Goal: Task Accomplishment & Management: Use online tool/utility

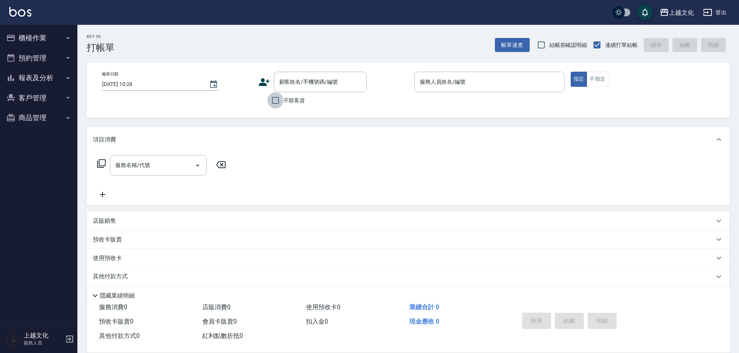
click at [278, 98] on input "不留客資" at bounding box center [275, 100] width 16 height 16
checkbox input "true"
click at [428, 83] on input "服務人員姓名/編號" at bounding box center [489, 82] width 143 height 14
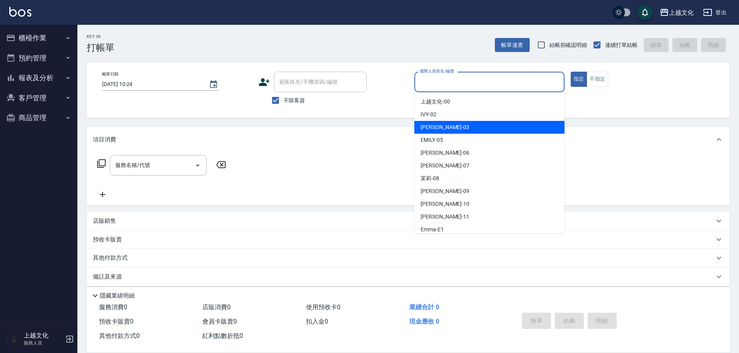
click at [432, 127] on span "kelly -03" at bounding box center [445, 127] width 49 height 8
type input "kelly-03"
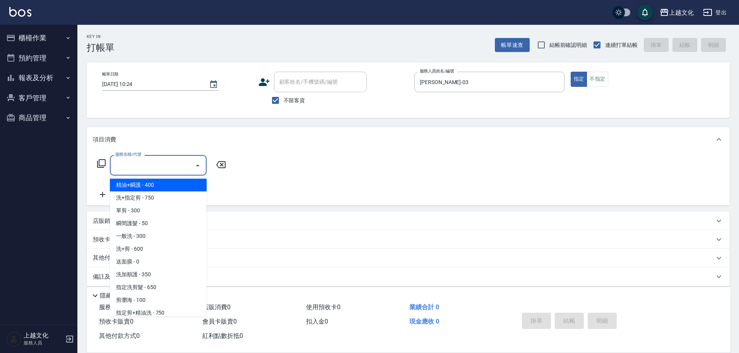
click at [140, 166] on input "服務名稱/代號" at bounding box center [152, 165] width 78 height 14
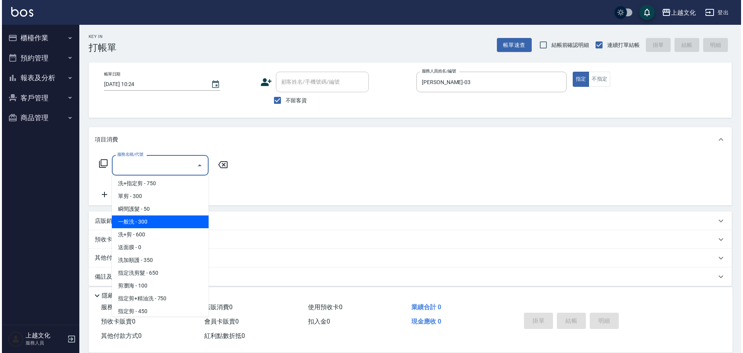
scroll to position [39, 0]
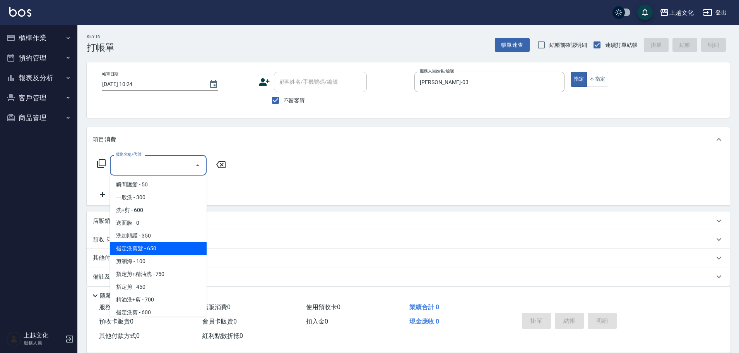
click at [165, 247] on span "指定洗剪髮 - 650" at bounding box center [158, 248] width 97 height 13
type input "指定洗剪髮(201)"
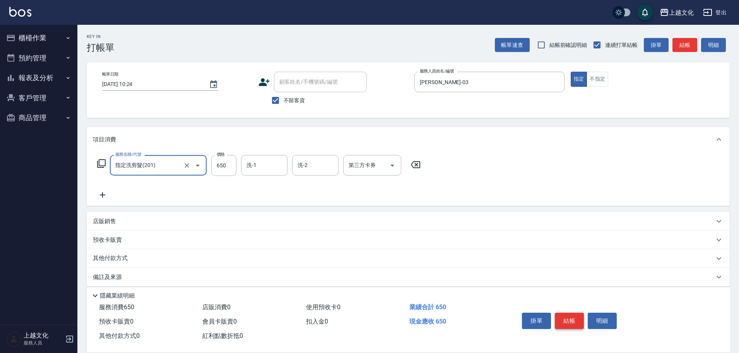
click at [568, 318] on button "結帳" at bounding box center [569, 320] width 29 height 16
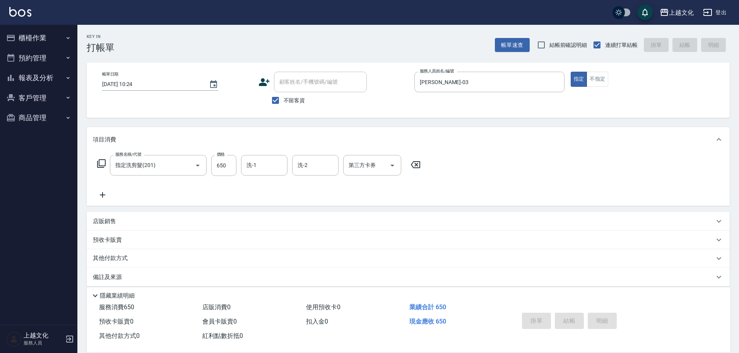
type input "2025/09/21 13:00"
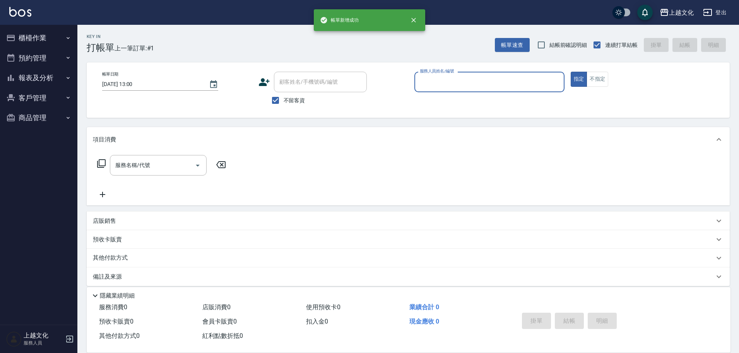
click at [441, 86] on input "服務人員姓名/編號" at bounding box center [489, 82] width 143 height 14
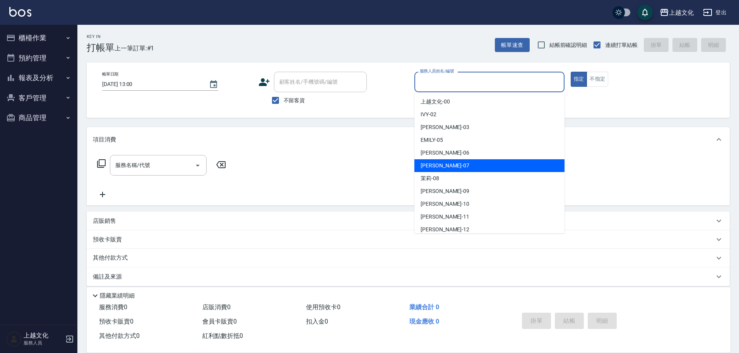
click at [444, 166] on div "LIN -07" at bounding box center [489, 165] width 150 height 13
type input "LIN-07"
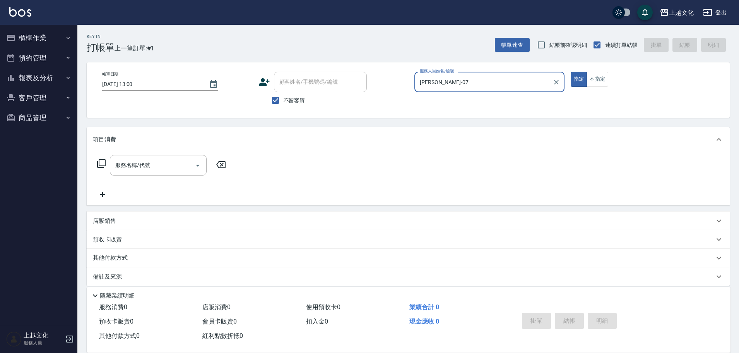
click at [98, 161] on icon at bounding box center [101, 163] width 9 height 9
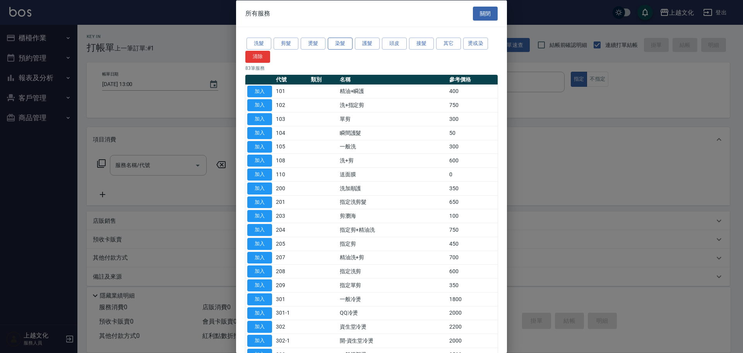
click at [339, 45] on button "染髮" at bounding box center [340, 44] width 25 height 12
drag, startPoint x: 339, startPoint y: 45, endPoint x: 313, endPoint y: 51, distance: 26.7
click at [339, 45] on button "染髮" at bounding box center [340, 44] width 25 height 12
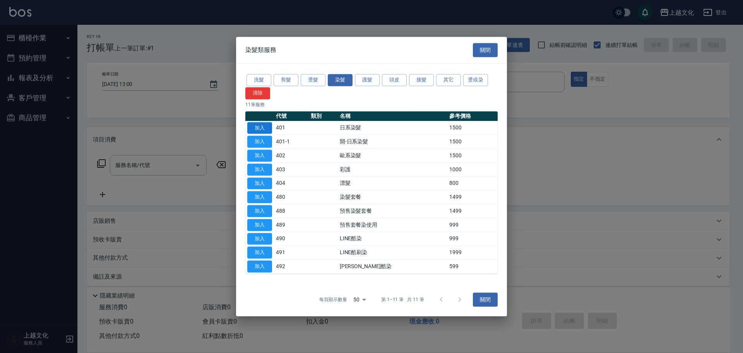
click at [255, 130] on button "加入" at bounding box center [259, 128] width 25 height 12
type input "日系染髮(401)"
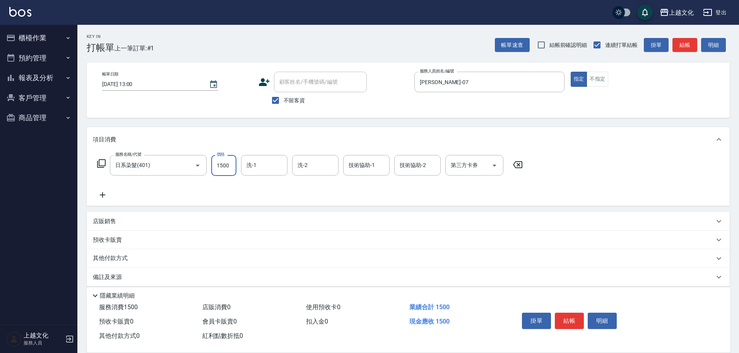
click at [220, 173] on input "1500" at bounding box center [223, 165] width 25 height 21
type input "2299"
click at [565, 317] on button "結帳" at bounding box center [569, 320] width 29 height 16
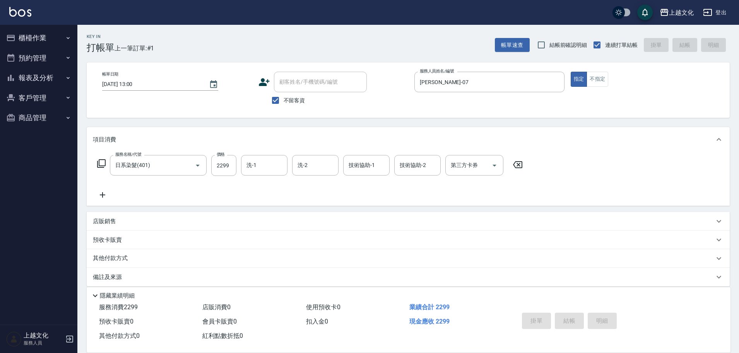
type input "2025/09/21 13:01"
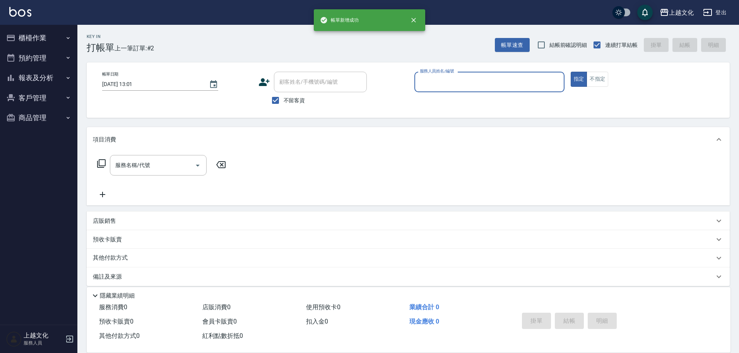
click at [443, 86] on input "服務人員姓名/編號" at bounding box center [489, 82] width 143 height 14
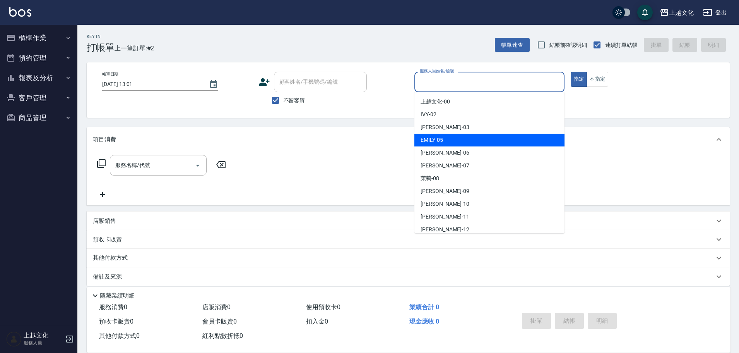
click at [449, 141] on div "[PERSON_NAME] -05" at bounding box center [489, 140] width 150 height 13
click at [449, 141] on div "項目消費" at bounding box center [404, 139] width 622 height 8
type input "EMILY-05"
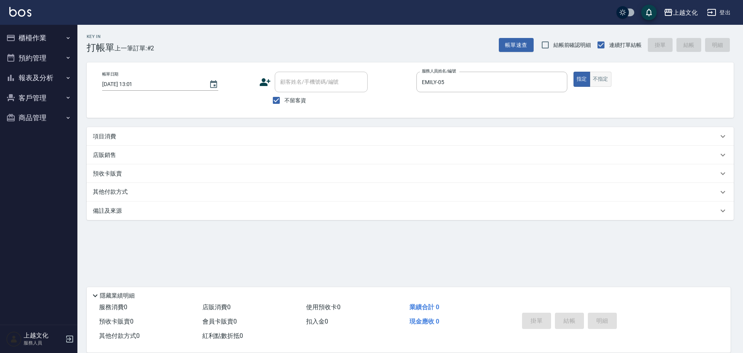
click at [606, 75] on button "不指定" at bounding box center [601, 79] width 22 height 15
click at [110, 136] on p "項目消費" at bounding box center [104, 136] width 23 height 8
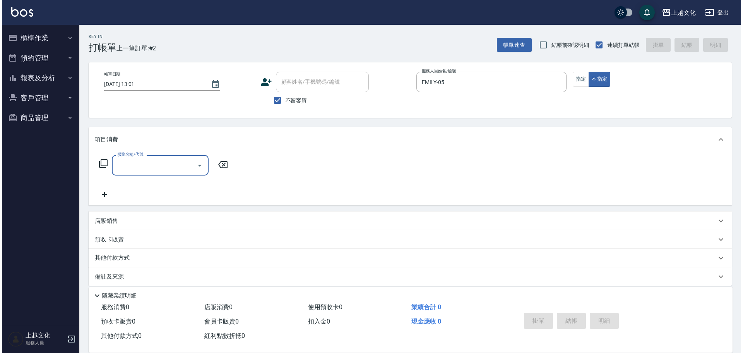
scroll to position [0, 0]
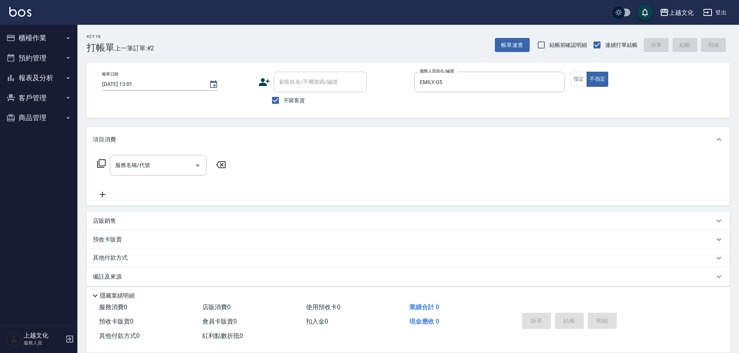
click at [103, 163] on icon at bounding box center [101, 163] width 9 height 9
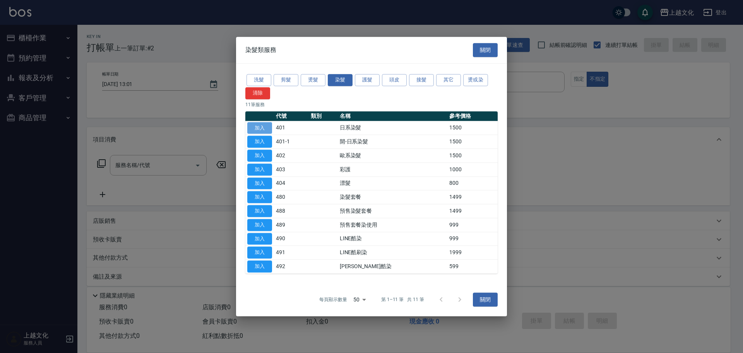
click at [261, 130] on button "加入" at bounding box center [259, 128] width 25 height 12
type input "日系染髮(401)"
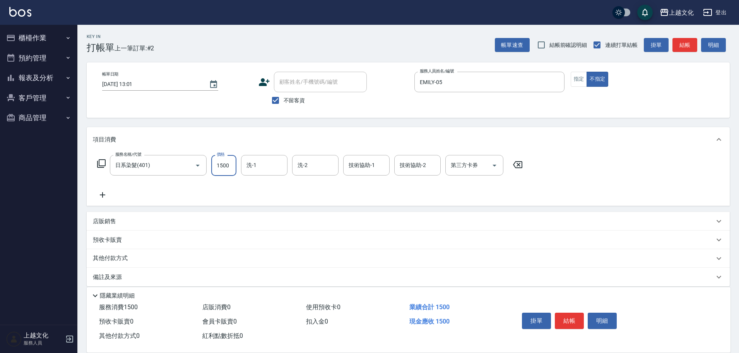
drag, startPoint x: 239, startPoint y: 153, endPoint x: 231, endPoint y: 159, distance: 9.4
click at [231, 163] on input "1500" at bounding box center [223, 165] width 25 height 21
type input "1700"
click at [266, 168] on input "洗-1" at bounding box center [264, 165] width 39 height 14
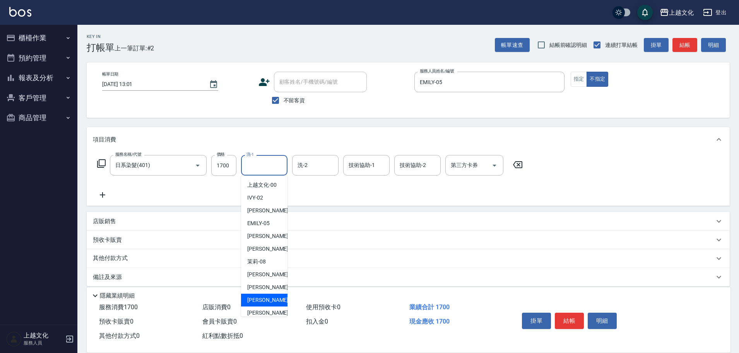
click at [256, 300] on span "Martin -11" at bounding box center [271, 300] width 49 height 8
type input "Martin-11"
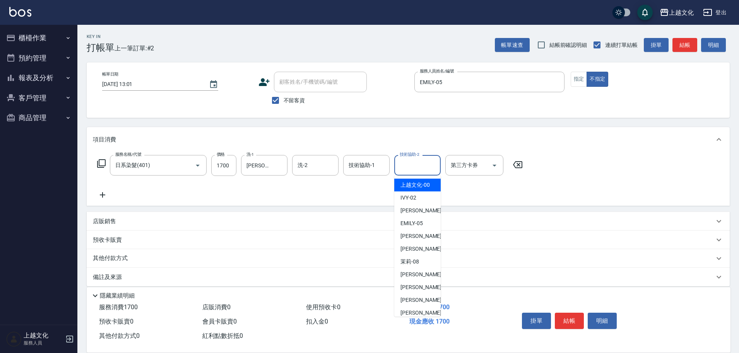
click at [418, 164] on input "技術協助-2" at bounding box center [417, 165] width 39 height 14
drag, startPoint x: 418, startPoint y: 164, endPoint x: 407, endPoint y: 183, distance: 22.4
click at [418, 164] on input "技術協助-2" at bounding box center [417, 165] width 39 height 14
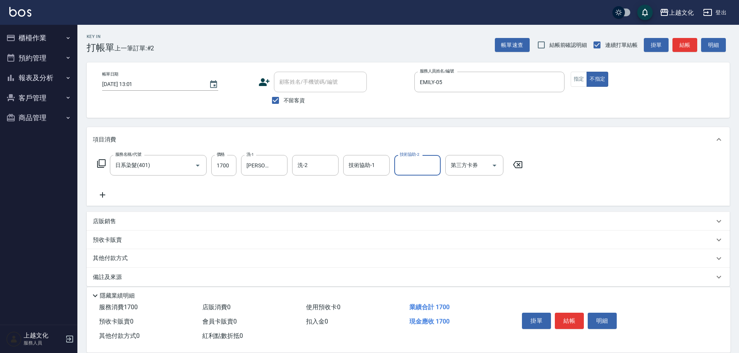
click at [411, 165] on input "技術協助-2" at bounding box center [417, 165] width 39 height 14
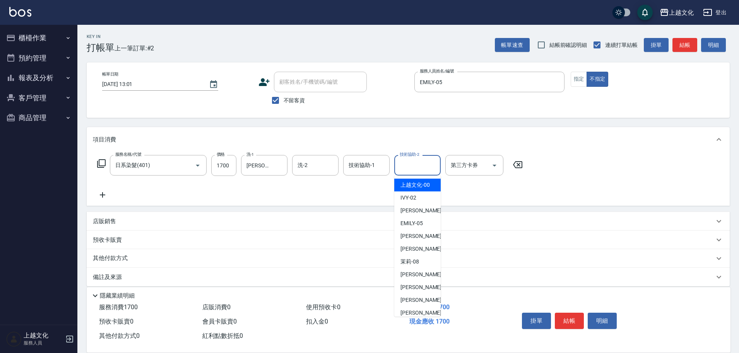
drag, startPoint x: 411, startPoint y: 165, endPoint x: 411, endPoint y: 187, distance: 21.7
click at [411, 165] on input "技術協助-2" at bounding box center [417, 165] width 39 height 14
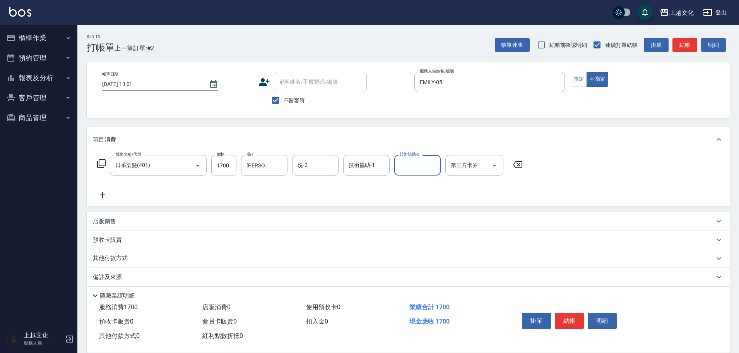
click at [408, 166] on input "技術協助-2" at bounding box center [417, 165] width 39 height 14
drag, startPoint x: 408, startPoint y: 166, endPoint x: 408, endPoint y: 170, distance: 4.6
click at [408, 166] on input "技術協助-2" at bounding box center [417, 165] width 39 height 14
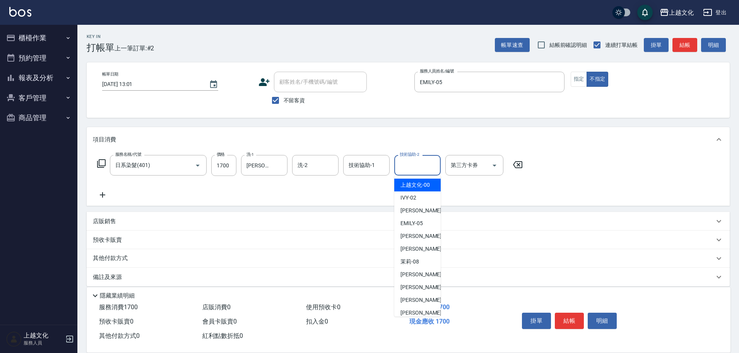
click at [414, 171] on input "技術協助-2" at bounding box center [417, 165] width 39 height 14
click at [414, 197] on span "IVY -02" at bounding box center [409, 198] width 16 height 8
type input "IVY-02"
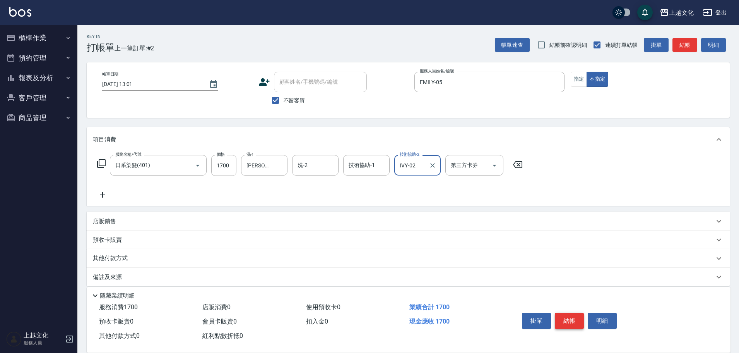
click at [570, 318] on button "結帳" at bounding box center [569, 320] width 29 height 16
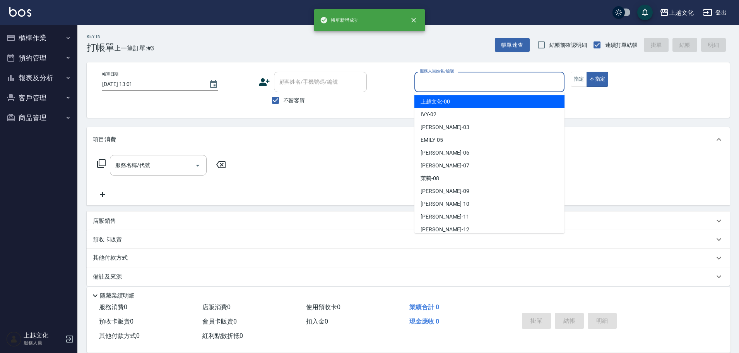
click at [441, 84] on input "服務人員姓名/編號" at bounding box center [489, 82] width 143 height 14
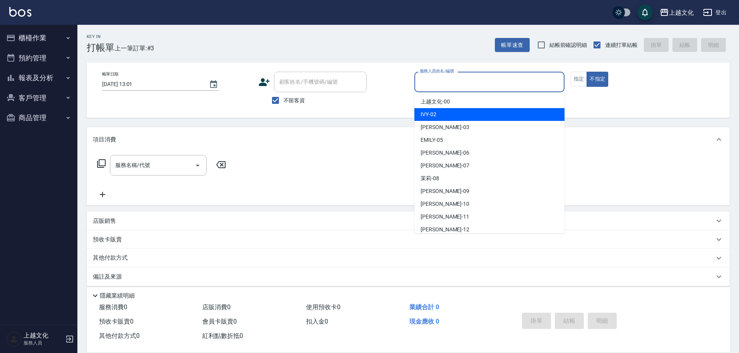
click at [449, 110] on div "IVY -02" at bounding box center [489, 114] width 150 height 13
type input "IVY-02"
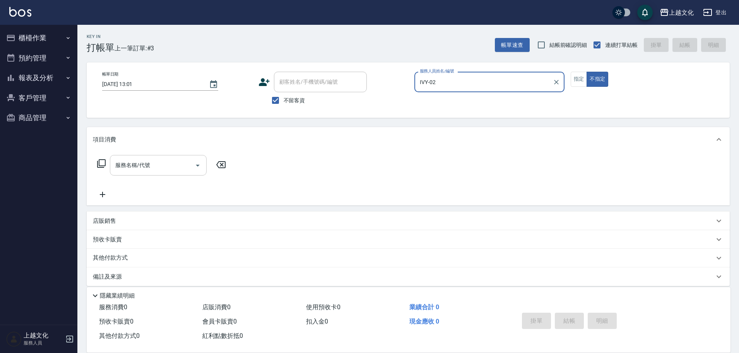
click at [163, 165] on input "服務名稱/代號" at bounding box center [152, 165] width 78 height 14
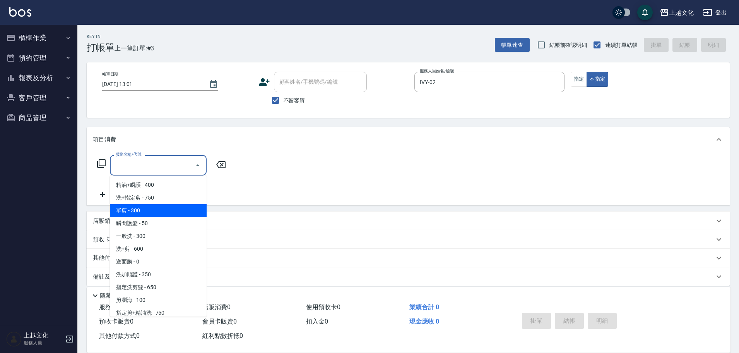
click at [158, 207] on span "單剪 - 300" at bounding box center [158, 210] width 97 height 13
type input "單剪(103)"
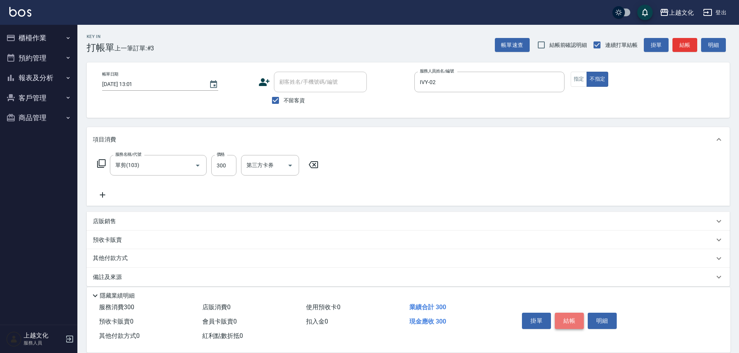
click at [568, 320] on button "結帳" at bounding box center [569, 320] width 29 height 16
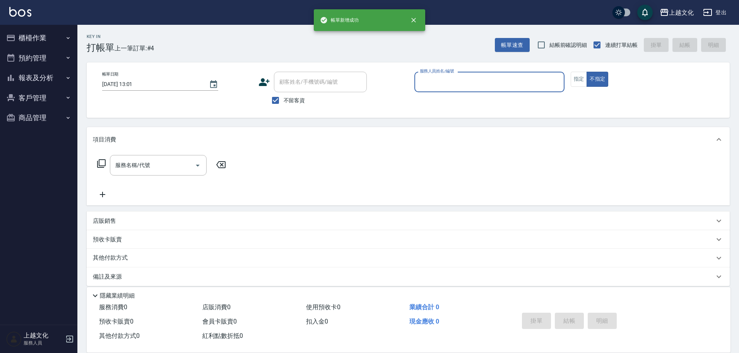
click at [478, 81] on input "服務人員姓名/編號" at bounding box center [489, 82] width 143 height 14
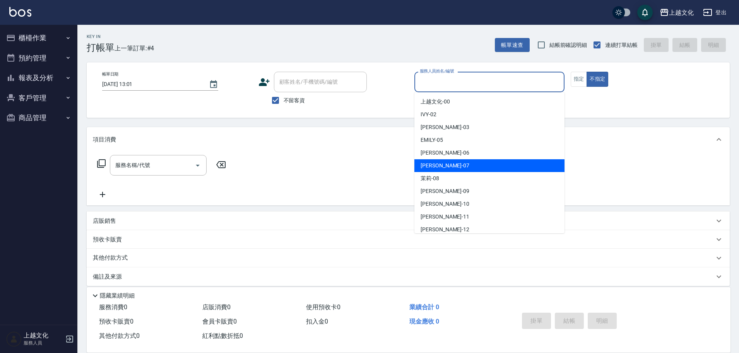
drag, startPoint x: 454, startPoint y: 169, endPoint x: 505, endPoint y: 125, distance: 67.5
click at [454, 168] on div "LIN -07" at bounding box center [489, 165] width 150 height 13
type input "LIN-07"
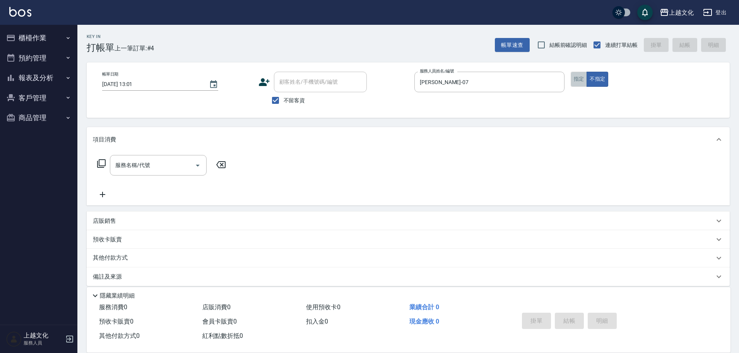
click at [581, 77] on button "指定" at bounding box center [579, 79] width 17 height 15
drag, startPoint x: 581, startPoint y: 77, endPoint x: 438, endPoint y: 103, distance: 145.1
click at [581, 77] on button "指定" at bounding box center [579, 79] width 17 height 15
click at [101, 162] on icon at bounding box center [101, 163] width 9 height 9
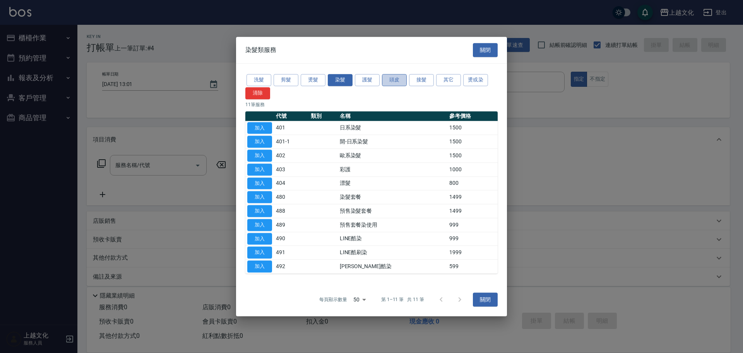
click at [395, 78] on button "頭皮" at bounding box center [394, 80] width 25 height 12
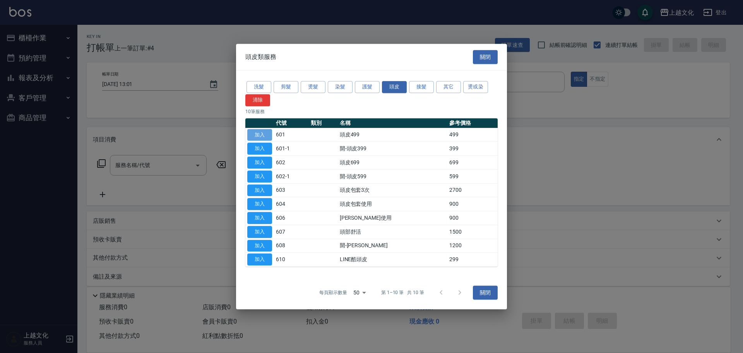
click at [253, 134] on button "加入" at bounding box center [259, 135] width 25 height 12
type input "頭皮499(601)"
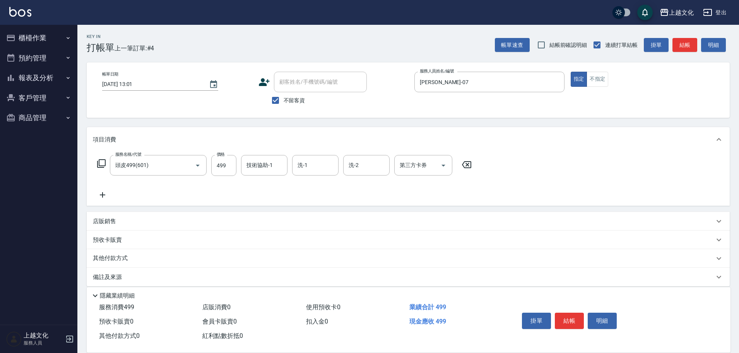
click at [104, 191] on icon at bounding box center [102, 194] width 19 height 9
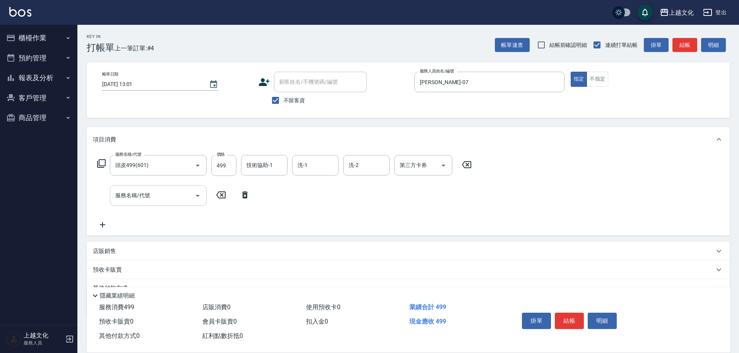
click at [147, 194] on input "服務名稱/代號" at bounding box center [152, 195] width 78 height 14
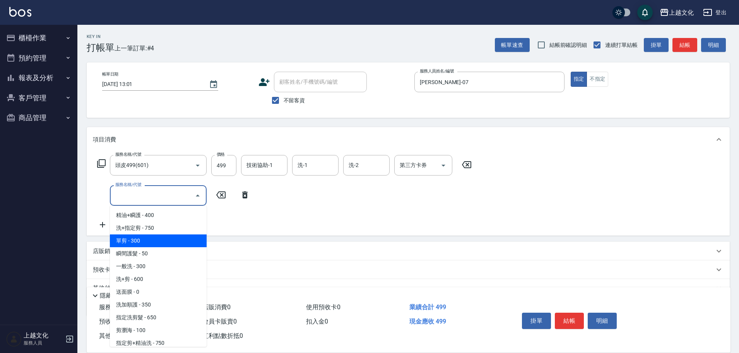
click at [161, 240] on span "單剪 - 300" at bounding box center [158, 240] width 97 height 13
type input "單剪(103)"
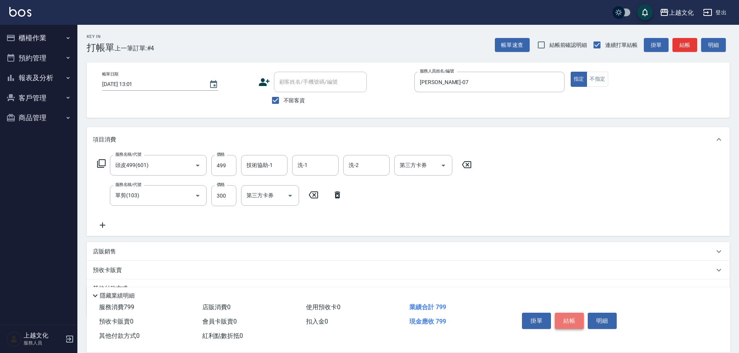
click at [566, 315] on button "結帳" at bounding box center [569, 320] width 29 height 16
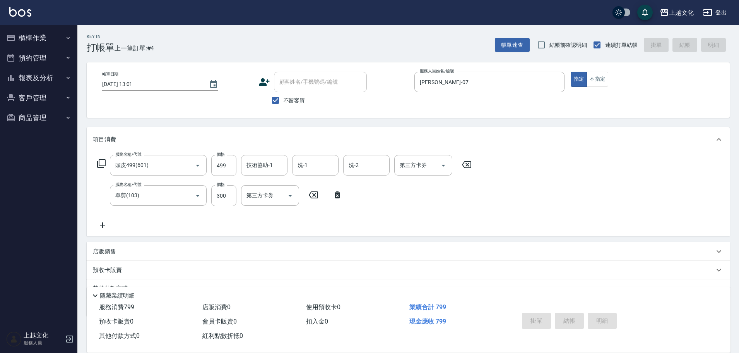
type input "2025/09/21 13:02"
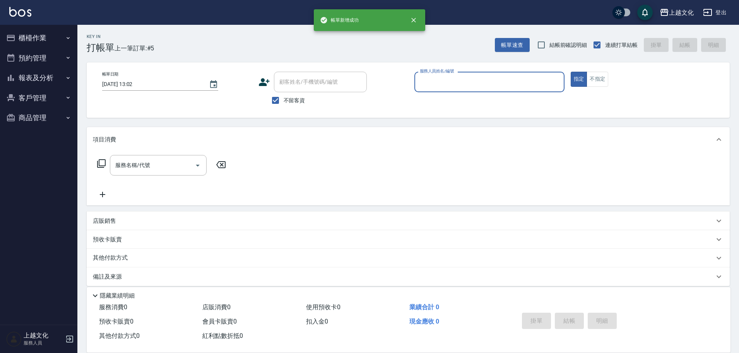
click at [488, 84] on input "服務人員姓名/編號" at bounding box center [489, 82] width 143 height 14
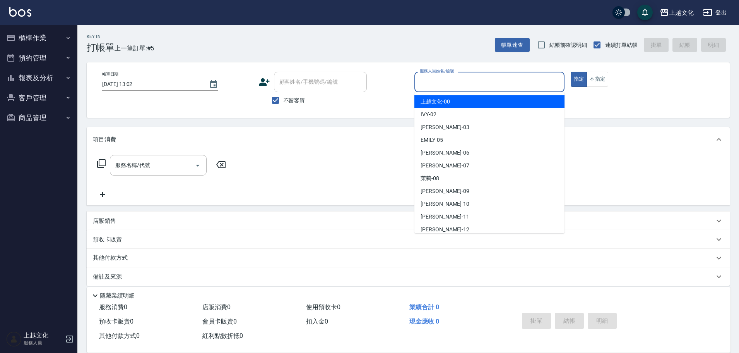
click at [448, 83] on input "服務人員姓名/編號" at bounding box center [489, 82] width 143 height 14
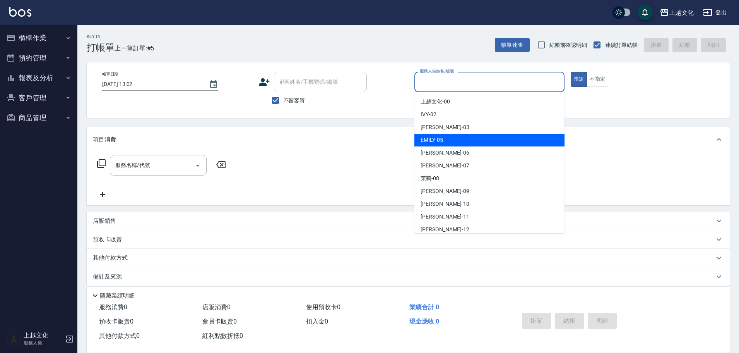
click at [452, 136] on div "[PERSON_NAME] -05" at bounding box center [489, 140] width 150 height 13
click at [452, 136] on div "項目消費" at bounding box center [404, 139] width 622 height 8
type input "EMILY-05"
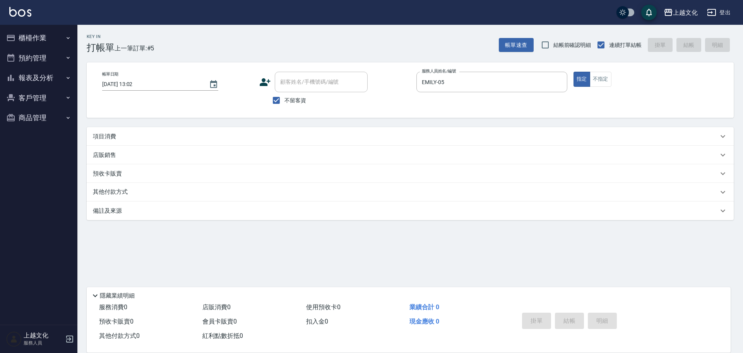
click at [112, 136] on p "項目消費" at bounding box center [104, 136] width 23 height 8
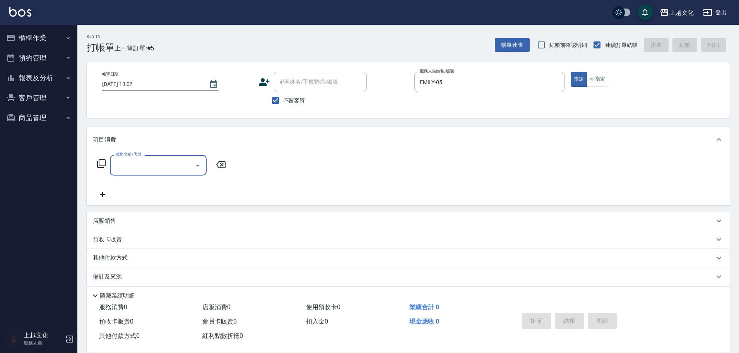
click at [99, 164] on icon at bounding box center [101, 163] width 9 height 9
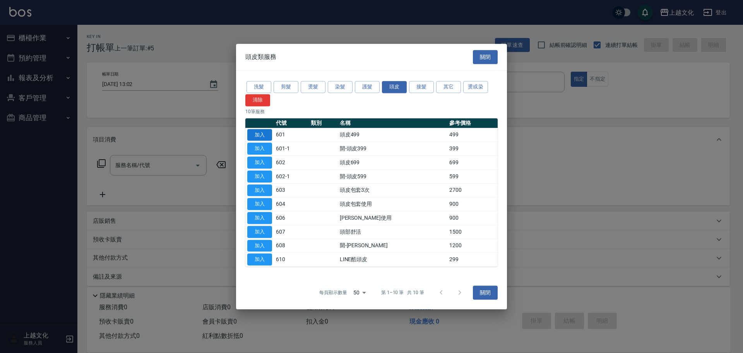
click at [263, 136] on button "加入" at bounding box center [259, 135] width 25 height 12
type input "頭皮499(601)"
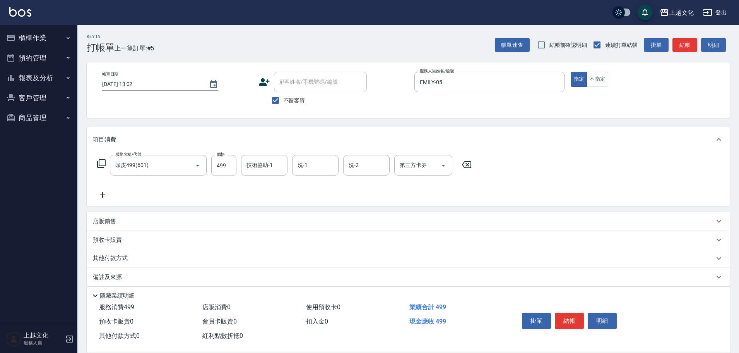
click at [104, 192] on icon at bounding box center [102, 194] width 19 height 9
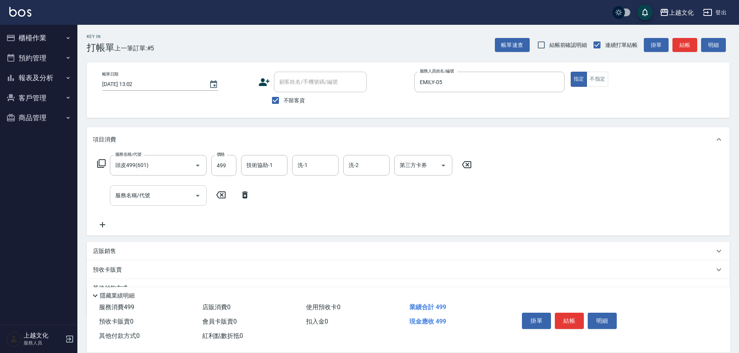
click at [129, 203] on div "服務名稱/代號" at bounding box center [158, 195] width 97 height 21
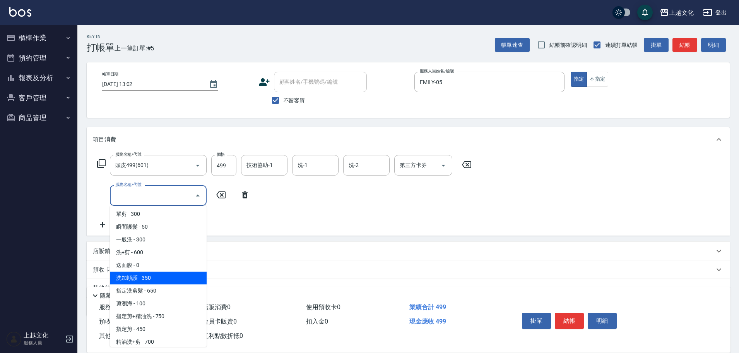
scroll to position [39, 0]
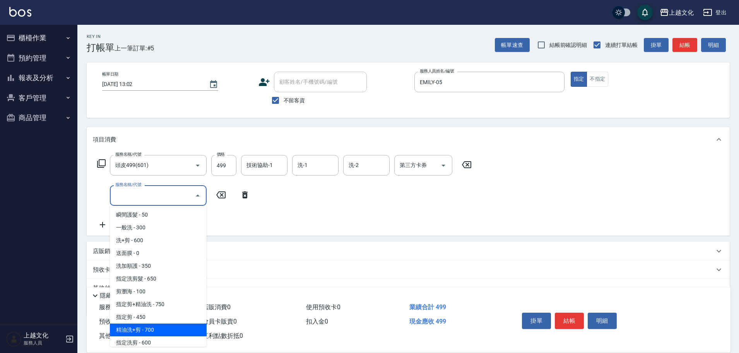
click at [156, 330] on span "精油洗+剪 - 700" at bounding box center [158, 329] width 97 height 13
type input "精油洗+剪(207)"
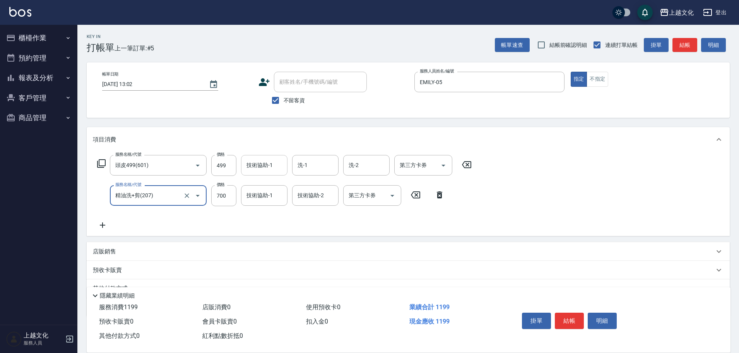
click at [261, 164] on input "技術協助-1" at bounding box center [264, 165] width 39 height 14
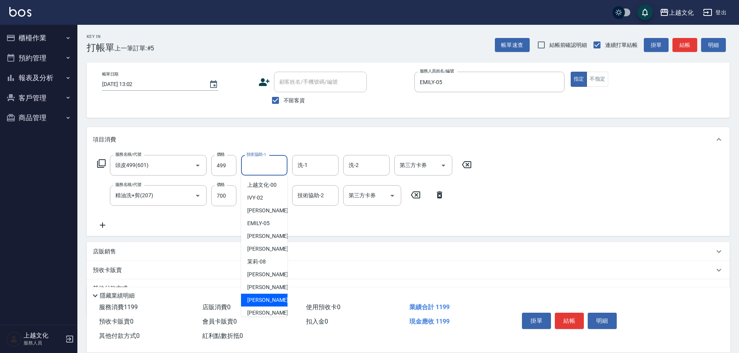
drag, startPoint x: 274, startPoint y: 299, endPoint x: 334, endPoint y: 240, distance: 84.0
click at [275, 299] on div "Martin -11" at bounding box center [264, 299] width 46 height 13
type input "Martin-11"
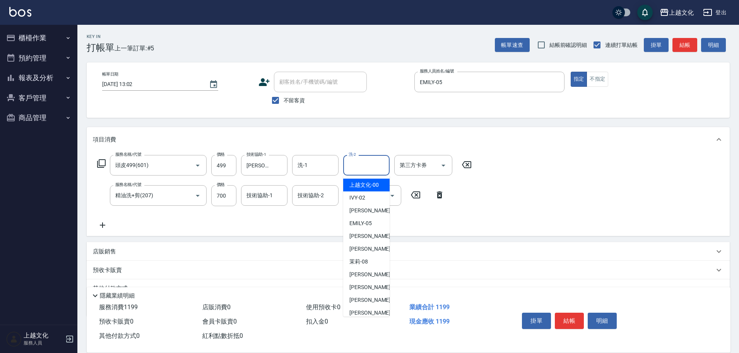
drag, startPoint x: 368, startPoint y: 171, endPoint x: 349, endPoint y: 236, distance: 67.9
click at [367, 171] on input "洗-2" at bounding box center [366, 165] width 39 height 14
click at [356, 299] on span "Martin -11" at bounding box center [373, 300] width 49 height 8
type input "Martin-11"
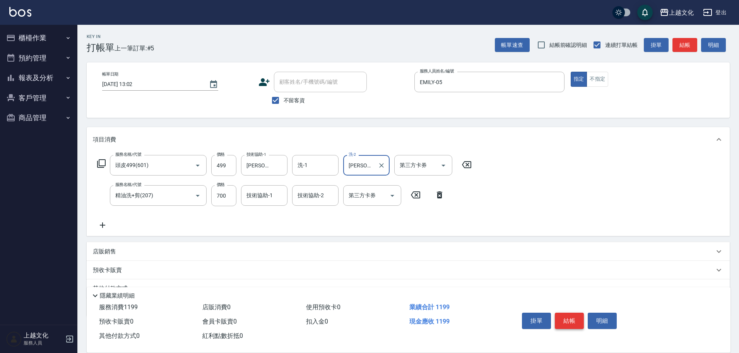
click at [575, 316] on button "結帳" at bounding box center [569, 320] width 29 height 16
click at [575, 316] on div "掛單 結帳 明細" at bounding box center [569, 321] width 101 height 24
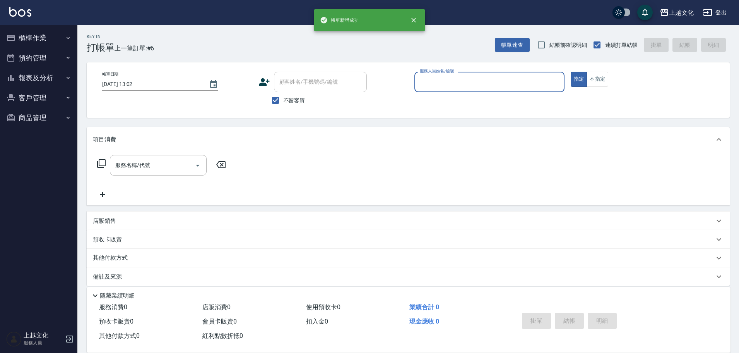
click at [483, 85] on input "服務人員姓名/編號" at bounding box center [489, 82] width 143 height 14
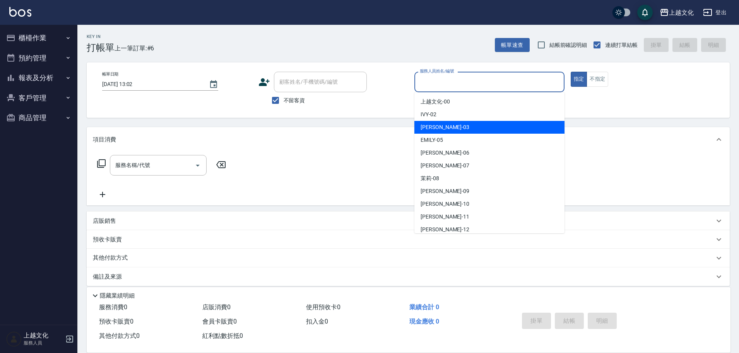
click at [481, 124] on div "kelly -03" at bounding box center [489, 127] width 150 height 13
type input "kelly-03"
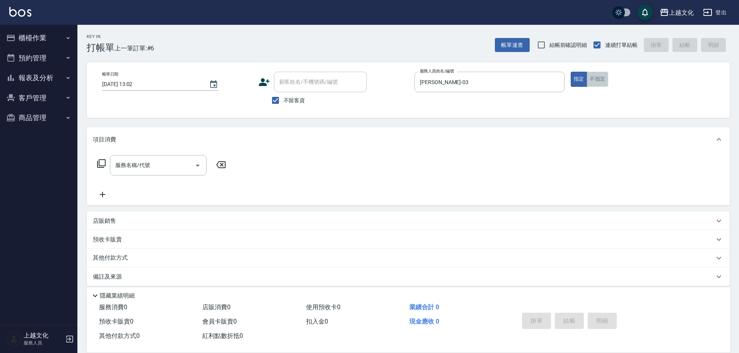
click at [598, 80] on button "不指定" at bounding box center [598, 79] width 22 height 15
click at [149, 170] on input "服務名稱/代號" at bounding box center [152, 165] width 78 height 14
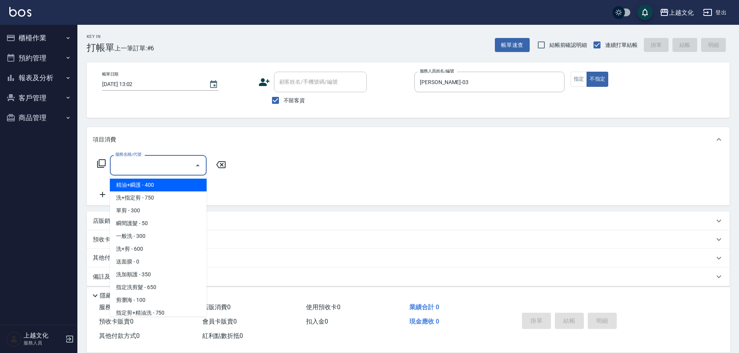
click at [152, 171] on input "服務名稱/代號" at bounding box center [152, 165] width 78 height 14
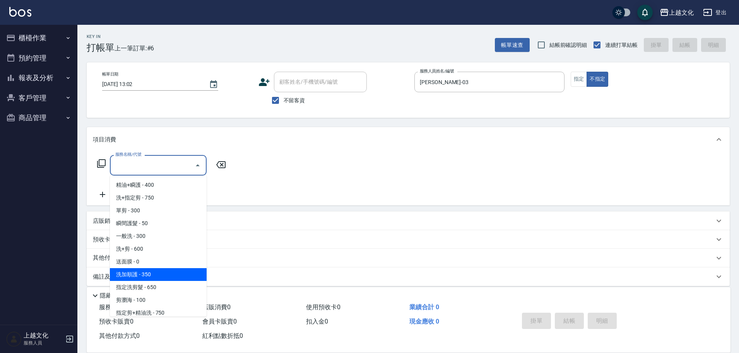
click at [155, 271] on span "洗加順護 - 350" at bounding box center [158, 274] width 97 height 13
type input "洗加順護(200)"
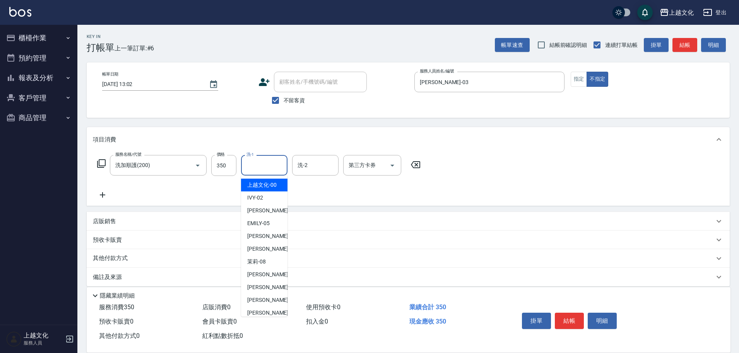
click at [251, 169] on input "洗-1" at bounding box center [264, 165] width 39 height 14
drag, startPoint x: 251, startPoint y: 169, endPoint x: 259, endPoint y: 183, distance: 16.5
click at [251, 169] on input "洗-1" at bounding box center [264, 165] width 39 height 14
click at [255, 168] on input "洗-1" at bounding box center [264, 165] width 39 height 14
drag, startPoint x: 259, startPoint y: 187, endPoint x: 266, endPoint y: 189, distance: 6.9
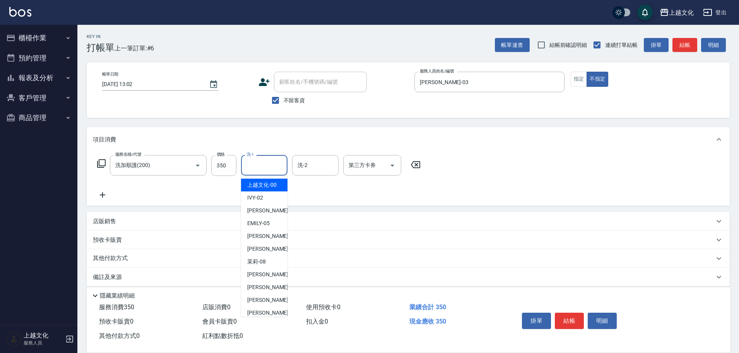
click at [260, 187] on span "上越文化 -00" at bounding box center [261, 185] width 29 height 8
type input "上越文化-00"
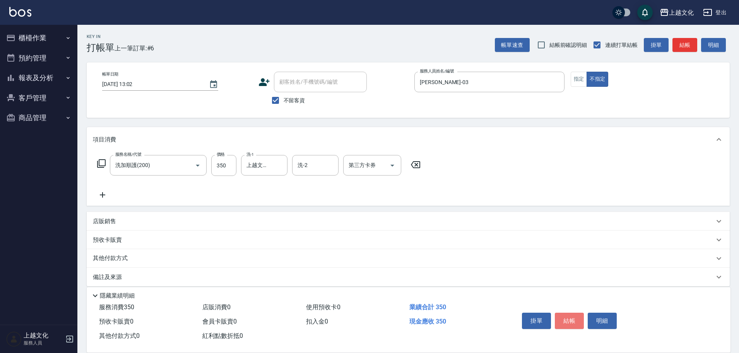
click at [576, 319] on button "結帳" at bounding box center [569, 320] width 29 height 16
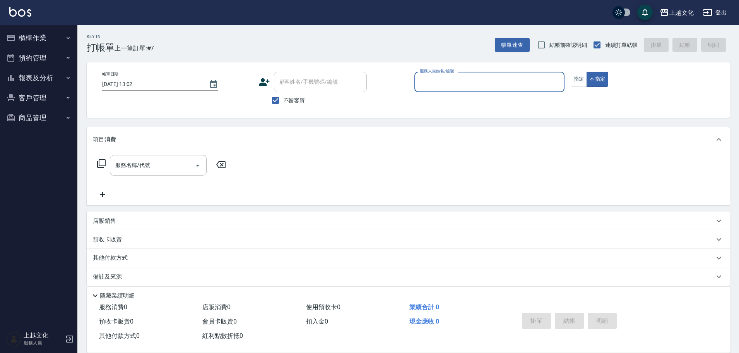
click at [24, 76] on button "報表及分析" at bounding box center [38, 78] width 71 height 20
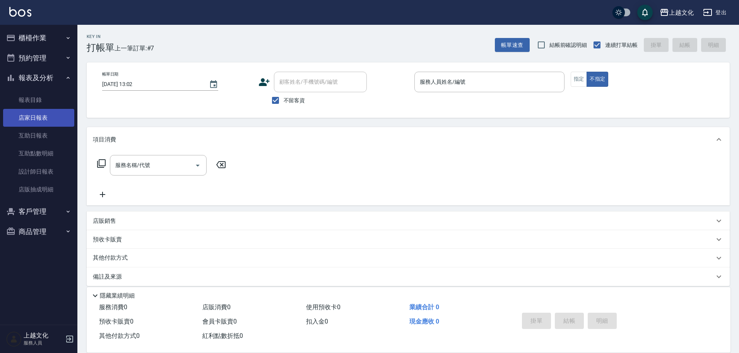
click at [31, 120] on link "店家日報表" at bounding box center [38, 118] width 71 height 18
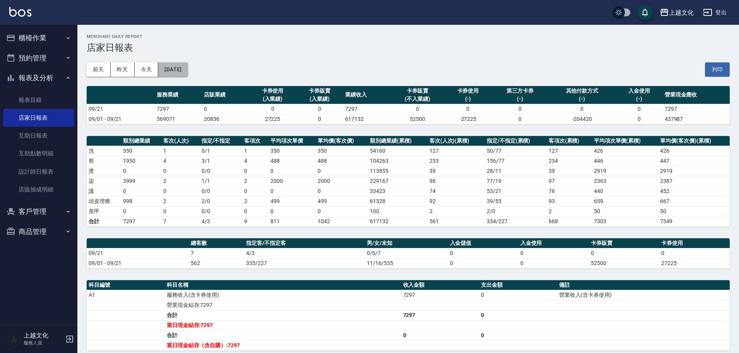
click at [185, 72] on button "[DATE]" at bounding box center [172, 69] width 29 height 14
click at [188, 76] on button "[DATE]" at bounding box center [172, 69] width 29 height 14
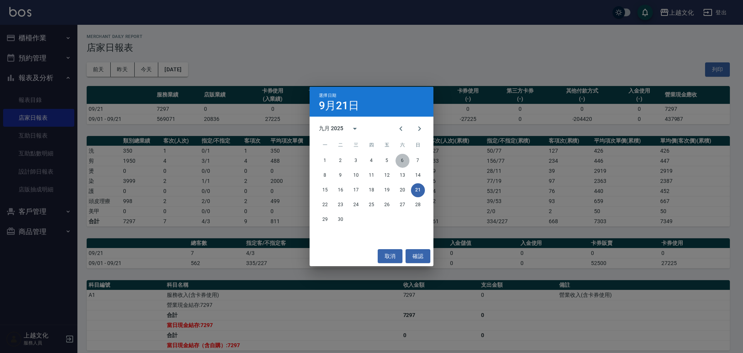
click at [401, 159] on button "6" at bounding box center [403, 161] width 14 height 14
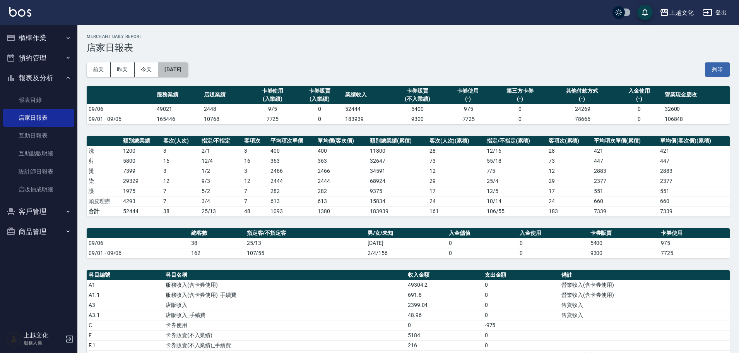
click at [183, 74] on button "2025/09/06" at bounding box center [172, 69] width 29 height 14
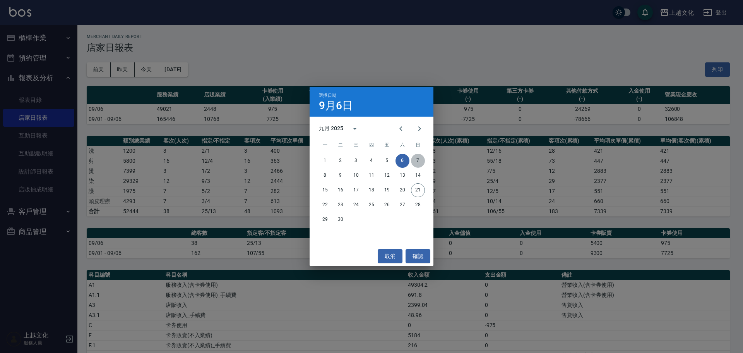
click at [420, 158] on button "7" at bounding box center [418, 161] width 14 height 14
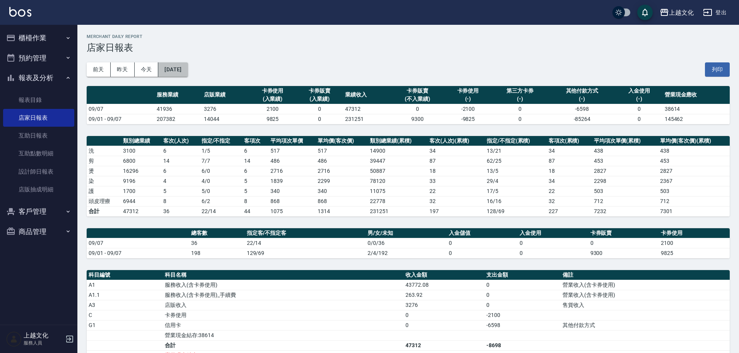
click at [185, 74] on button "2025/09/07" at bounding box center [172, 69] width 29 height 14
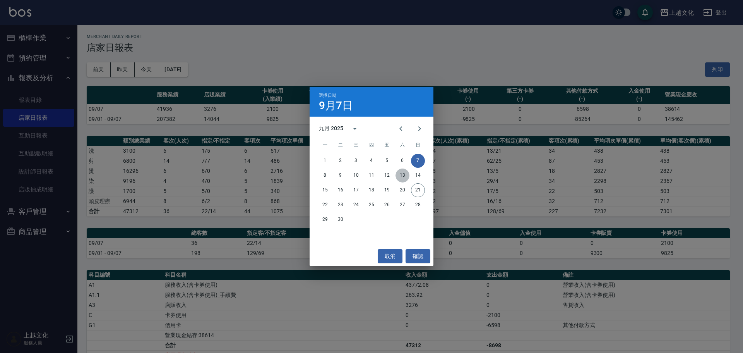
click at [404, 177] on button "13" at bounding box center [403, 175] width 14 height 14
click at [404, 177] on div "上越文化 2025-09-07 店家日報表 列印時間： 2025-09-21-13:17 Merchant Daily Report 店家日報表 前天 昨天 …" at bounding box center [369, 235] width 739 height 471
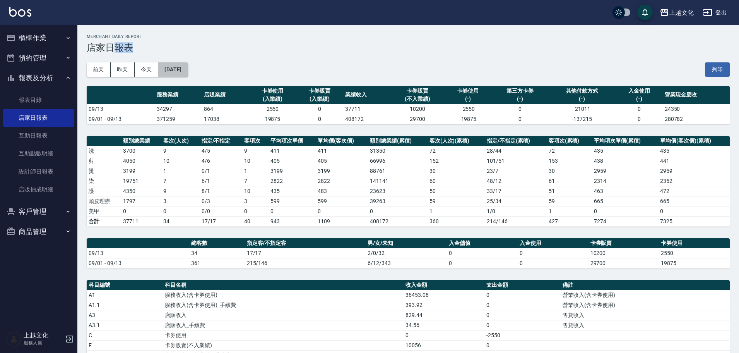
click at [188, 74] on button "2025/09/13" at bounding box center [172, 69] width 29 height 14
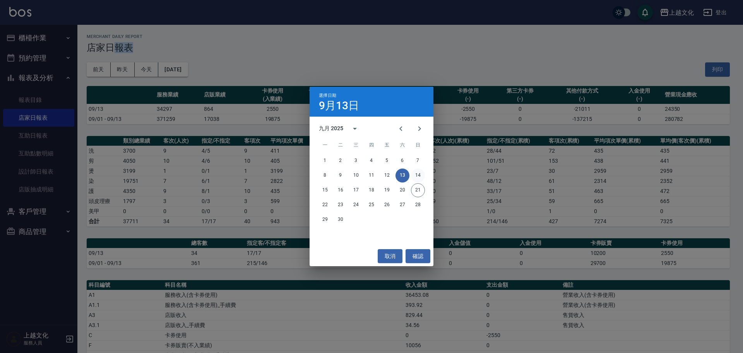
click at [420, 175] on button "14" at bounding box center [418, 175] width 14 height 14
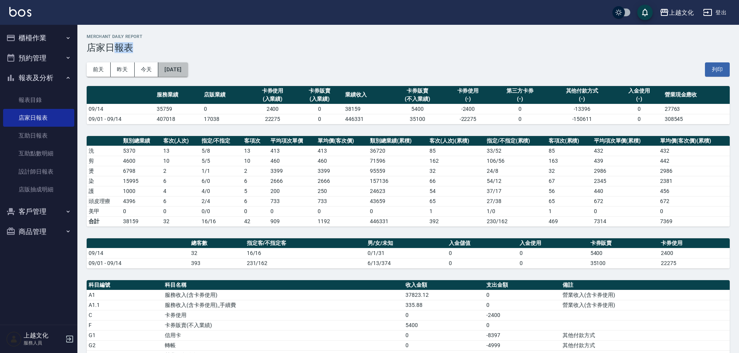
click at [188, 74] on button "2025/09/14" at bounding box center [172, 69] width 29 height 14
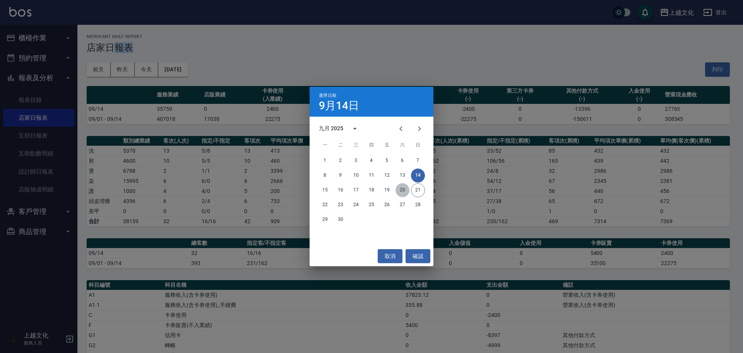
click at [399, 190] on button "20" at bounding box center [403, 190] width 14 height 14
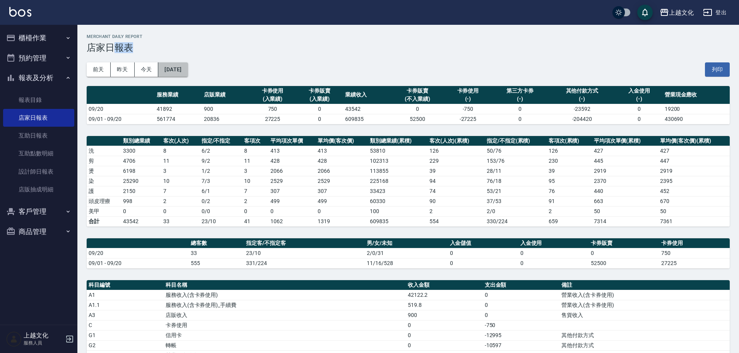
click at [179, 74] on button "[DATE]" at bounding box center [172, 69] width 29 height 14
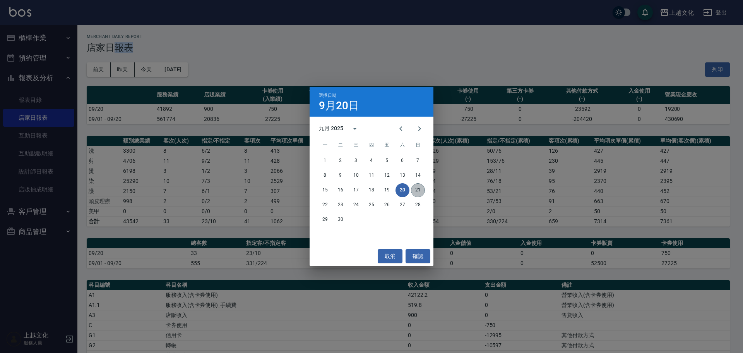
click at [417, 188] on button "21" at bounding box center [418, 190] width 14 height 14
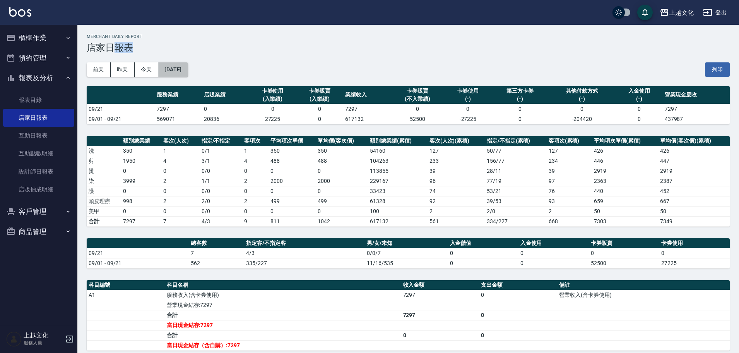
click at [188, 74] on button "[DATE]" at bounding box center [172, 69] width 29 height 14
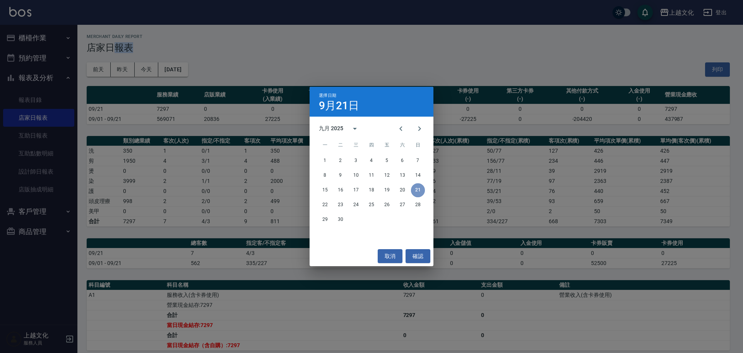
click at [416, 186] on button "21" at bounding box center [418, 190] width 14 height 14
click at [416, 188] on button "21" at bounding box center [418, 190] width 14 height 14
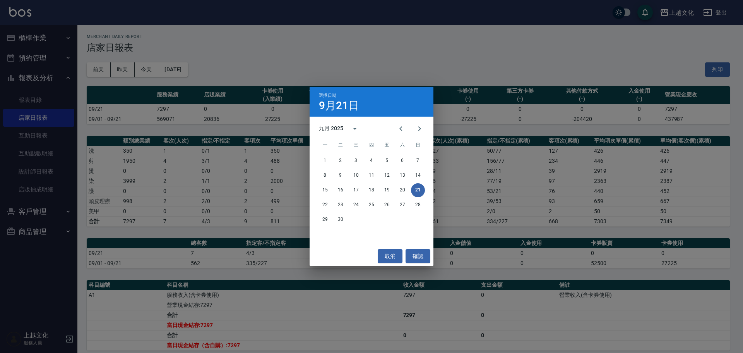
click at [328, 53] on div "選擇日期 9月21日 九月 2025 一 二 三 四 五 六 日 1 2 3 4 5 6 7 8 9 10 11 12 13 14 15 16 17 18 1…" at bounding box center [371, 176] width 743 height 353
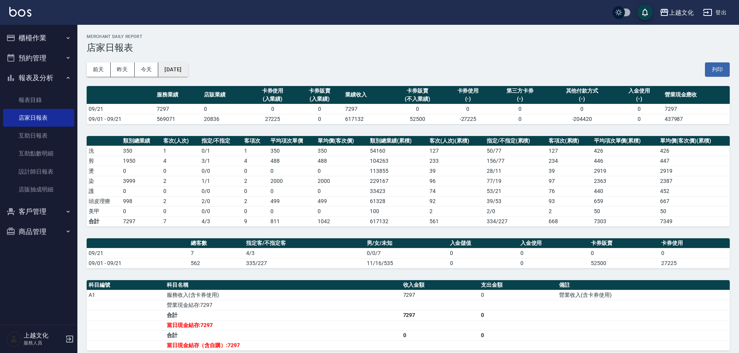
click at [188, 75] on button "[DATE]" at bounding box center [172, 69] width 29 height 14
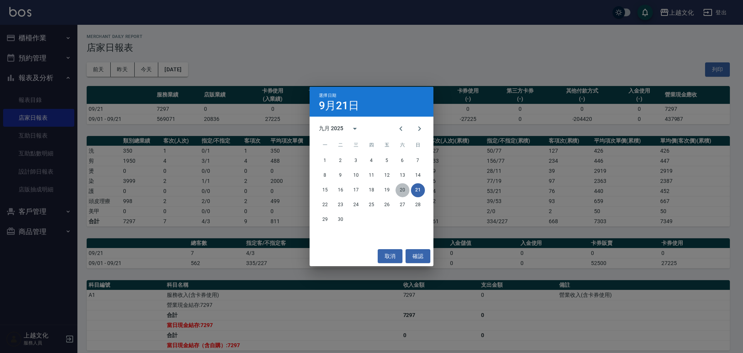
click at [401, 188] on button "20" at bounding box center [403, 190] width 14 height 14
click at [401, 188] on div "上越文化 2025-09-21 店家日報表 列印時間： 2025-09-21-13:17 Merchant Daily Report 店家日報表 前天 昨天 …" at bounding box center [369, 220] width 739 height 441
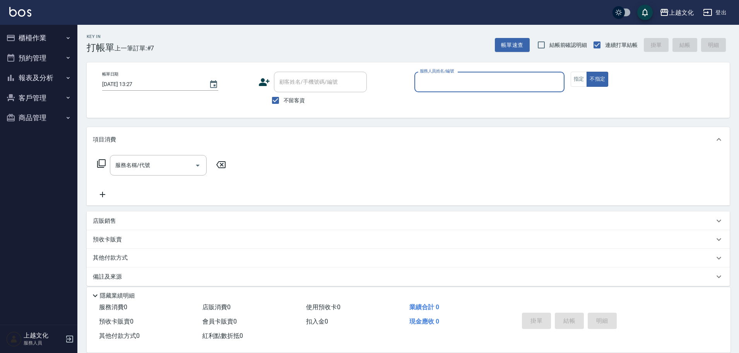
click at [467, 79] on input "服務人員姓名/編號" at bounding box center [489, 82] width 143 height 14
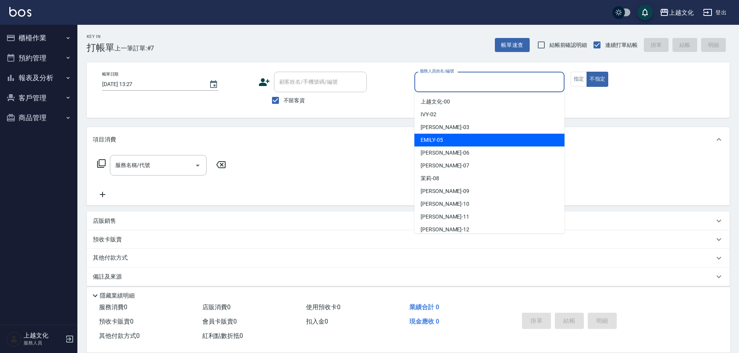
click at [459, 138] on div "[PERSON_NAME] -05" at bounding box center [489, 140] width 150 height 13
type input "EMILY-05"
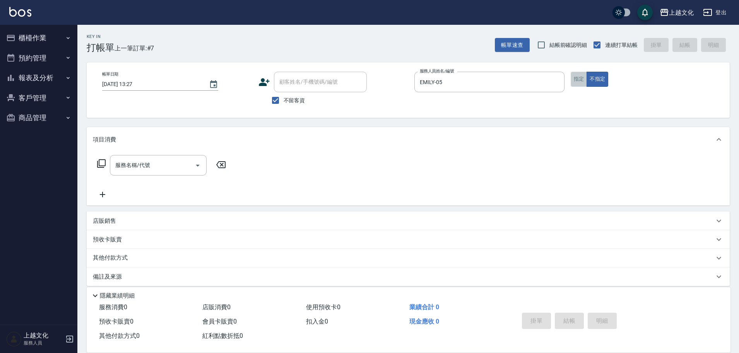
click at [578, 82] on button "指定" at bounding box center [579, 79] width 17 height 15
drag, startPoint x: 578, startPoint y: 82, endPoint x: 401, endPoint y: 77, distance: 177.3
click at [578, 82] on button "指定" at bounding box center [579, 79] width 17 height 15
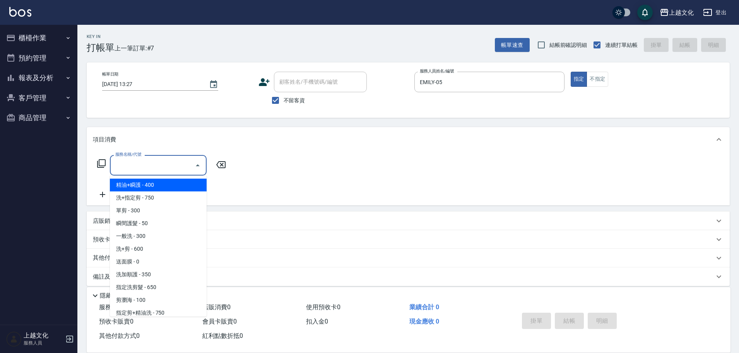
click at [164, 170] on input "服務名稱/代號" at bounding box center [152, 165] width 78 height 14
click at [156, 163] on input "服務名稱/代號" at bounding box center [152, 165] width 78 height 14
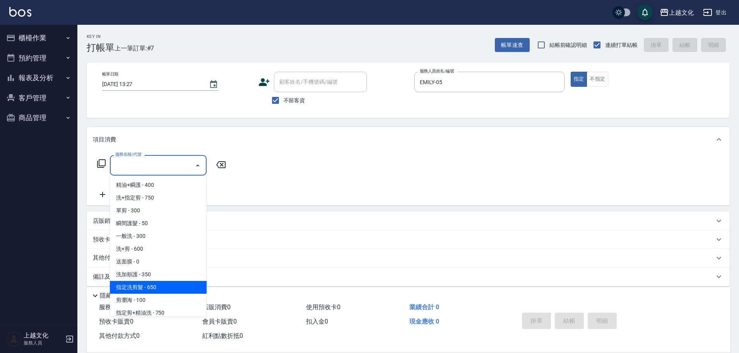
drag, startPoint x: 156, startPoint y: 287, endPoint x: 229, endPoint y: 236, distance: 88.8
click at [156, 286] on span "指定洗剪髮 - 650" at bounding box center [158, 287] width 97 height 13
click at [156, 287] on div "隱藏業績明細" at bounding box center [409, 293] width 644 height 13
type input "指定洗剪髮(201)"
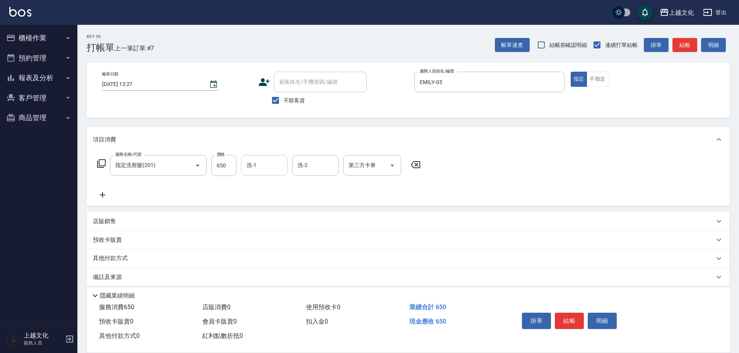
click at [271, 165] on input "洗-1" at bounding box center [264, 165] width 39 height 14
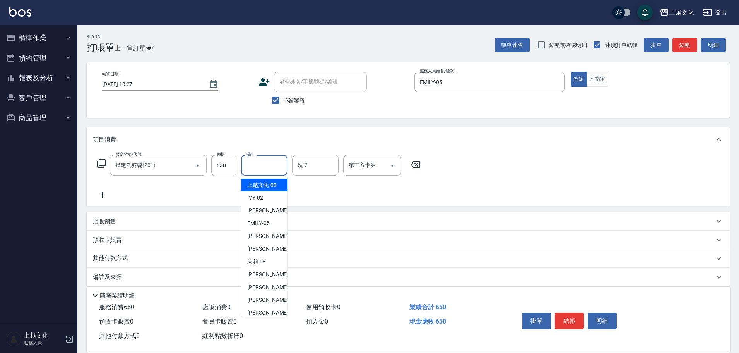
click at [266, 186] on span "上越文化 -00" at bounding box center [261, 185] width 29 height 8
type input "上越文化-00"
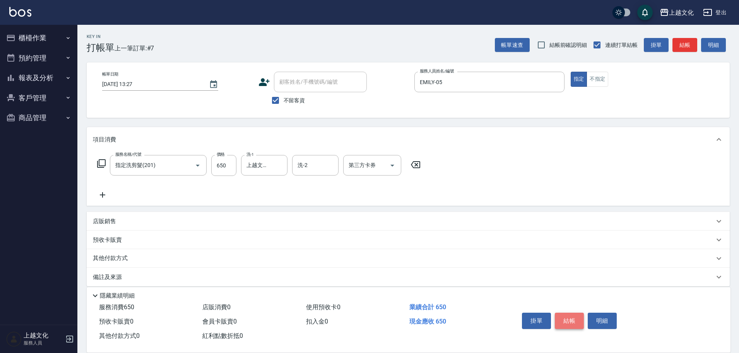
click at [561, 319] on button "結帳" at bounding box center [569, 320] width 29 height 16
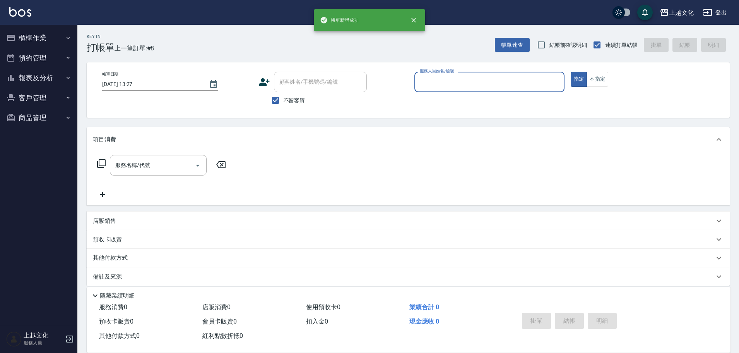
drag, startPoint x: 41, startPoint y: 74, endPoint x: 42, endPoint y: 84, distance: 10.5
click at [41, 74] on button "報表及分析" at bounding box center [38, 78] width 71 height 20
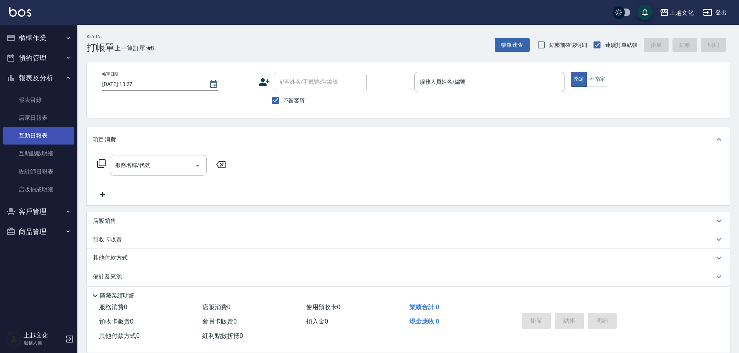
click at [41, 135] on link "互助日報表" at bounding box center [38, 136] width 71 height 18
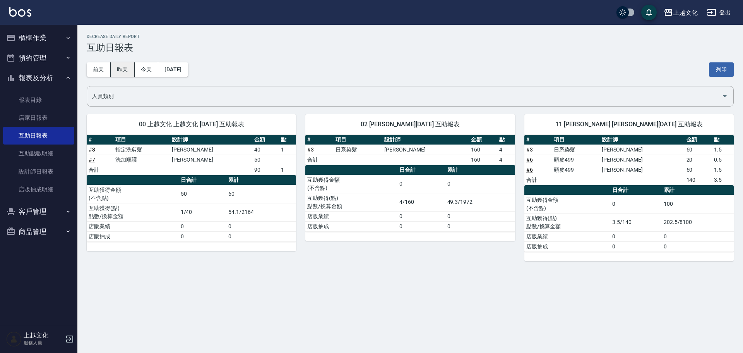
click at [120, 72] on button "昨天" at bounding box center [123, 69] width 24 height 14
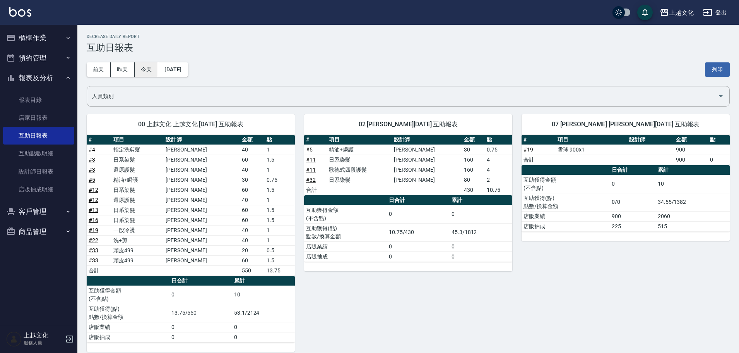
click at [145, 75] on button "今天" at bounding box center [147, 69] width 24 height 14
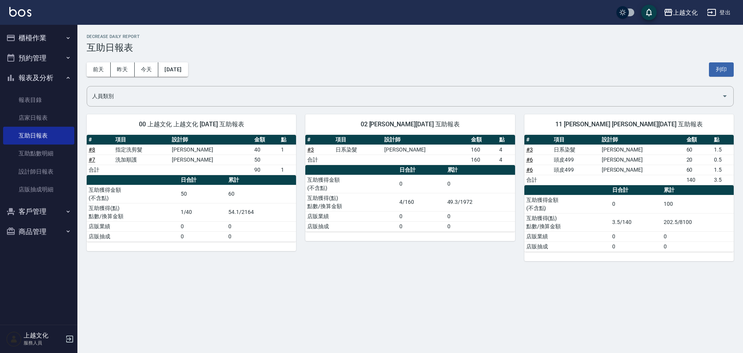
click at [41, 33] on button "櫃檯作業" at bounding box center [38, 38] width 71 height 20
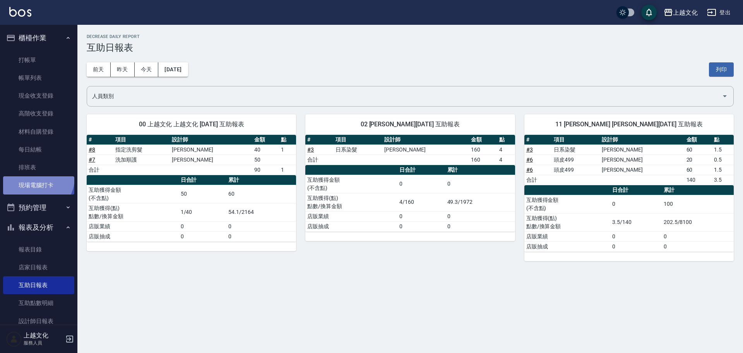
click at [35, 177] on link "現場電腦打卡" at bounding box center [38, 185] width 71 height 18
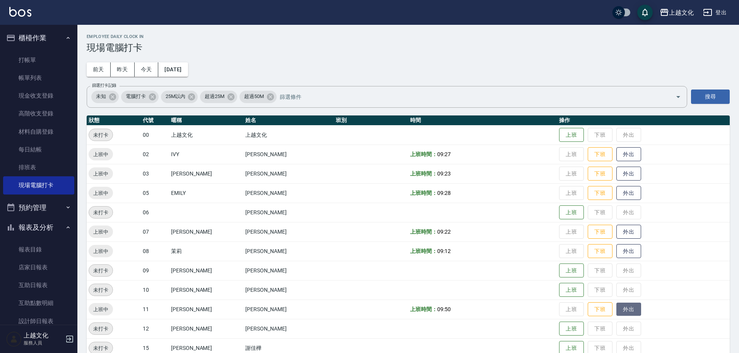
click at [619, 307] on button "外出" at bounding box center [629, 309] width 25 height 14
